Goal: Use online tool/utility: Utilize a website feature to perform a specific function

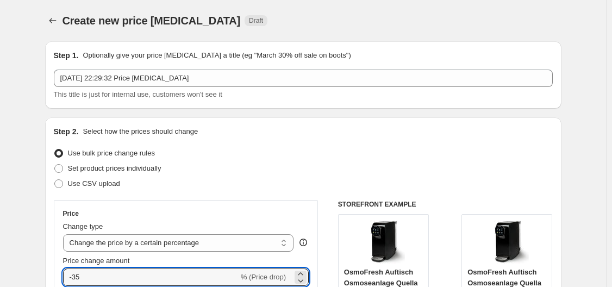
select select "percentage"
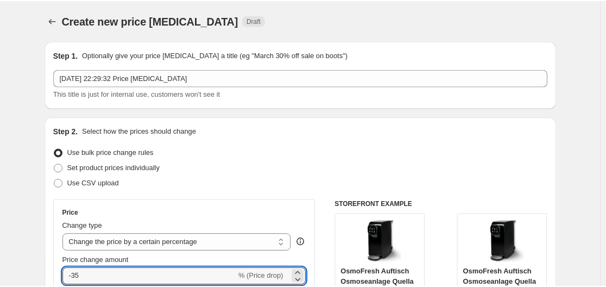
scroll to position [163, 0]
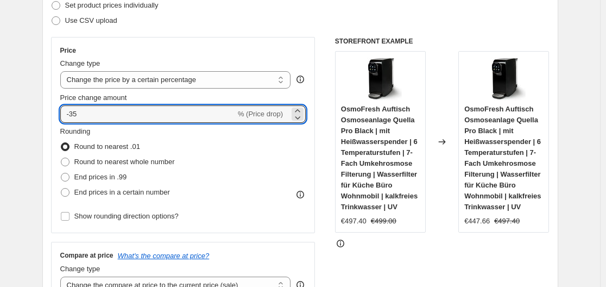
type input "-35"
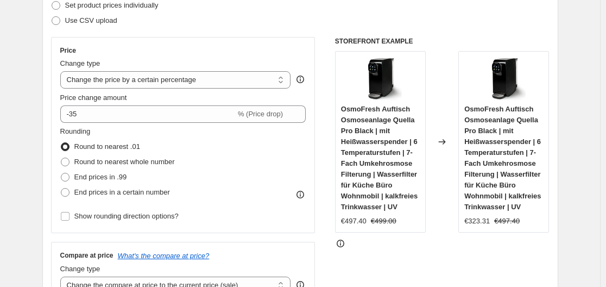
click at [242, 32] on div "Step 2. Select how the prices should change Use bulk price change rules Set pro…" at bounding box center [300, 145] width 499 height 364
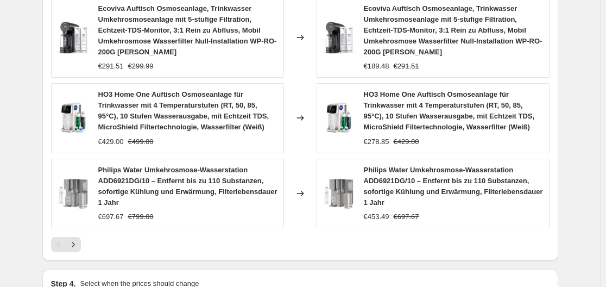
scroll to position [839, 0]
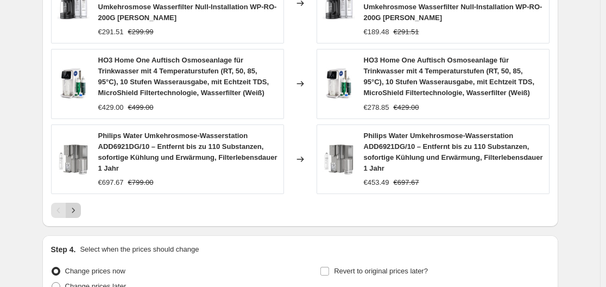
click at [71, 211] on icon "Next" at bounding box center [73, 210] width 11 height 11
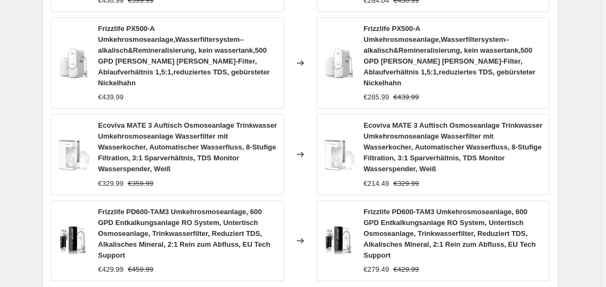
scroll to position [948, 0]
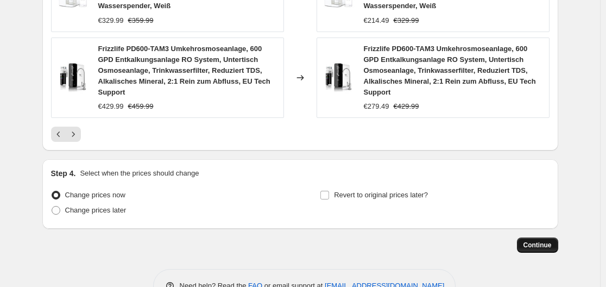
click at [548, 237] on button "Continue" at bounding box center [537, 244] width 41 height 15
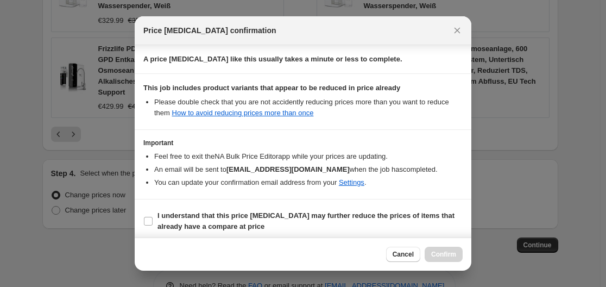
scroll to position [171, 0]
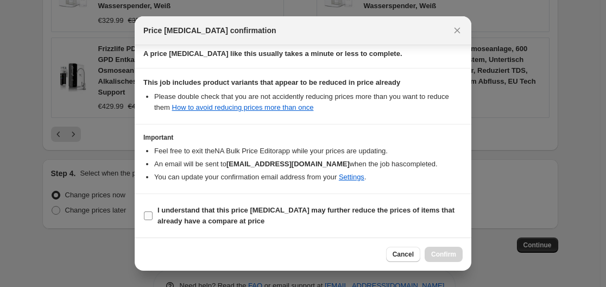
click at [416, 204] on label "I understand that this price [MEDICAL_DATA] may further reduce the prices of it…" at bounding box center [302, 216] width 319 height 26
click at [153, 211] on input "I understand that this price [MEDICAL_DATA] may further reduce the prices of it…" at bounding box center [148, 215] width 9 height 9
checkbox input "true"
click at [437, 260] on button "Confirm" at bounding box center [444, 254] width 38 height 15
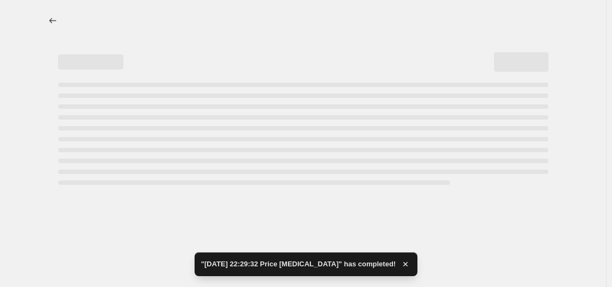
select select "percentage"
